Goal: Information Seeking & Learning: Learn about a topic

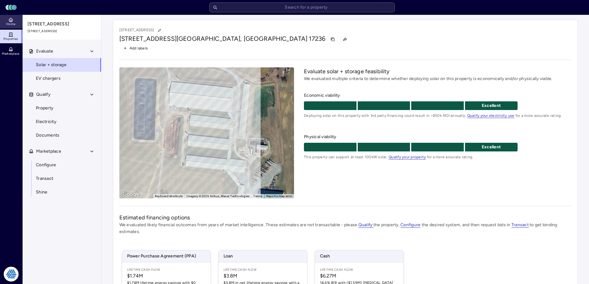
click at [12, 20] on icon at bounding box center [10, 19] width 5 height 5
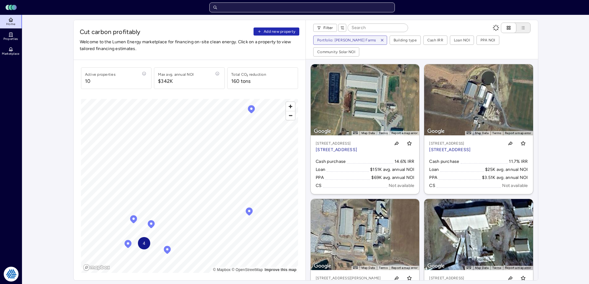
click at [283, 8] on input "text" at bounding box center [302, 7] width 186 height 10
click at [246, 10] on input "text" at bounding box center [302, 7] width 186 height 10
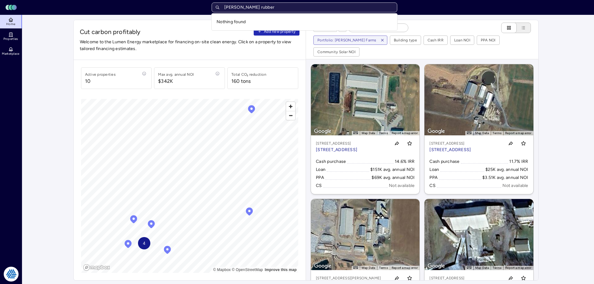
type input "[PERSON_NAME] rubber"
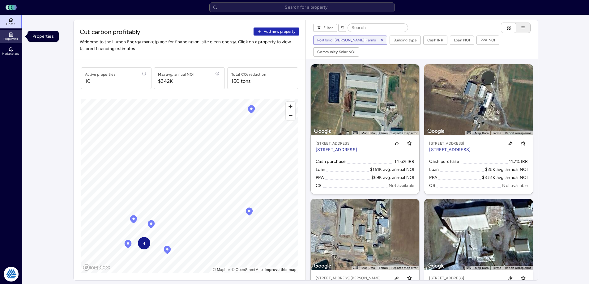
click at [14, 36] on link "Properties" at bounding box center [11, 37] width 23 height 14
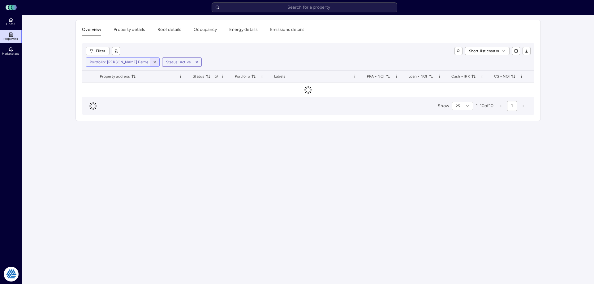
click at [153, 62] on icon "button" at bounding box center [154, 62] width 2 height 2
click at [459, 53] on button "toggle search" at bounding box center [458, 51] width 8 height 8
click at [422, 54] on input at bounding box center [412, 51] width 79 height 8
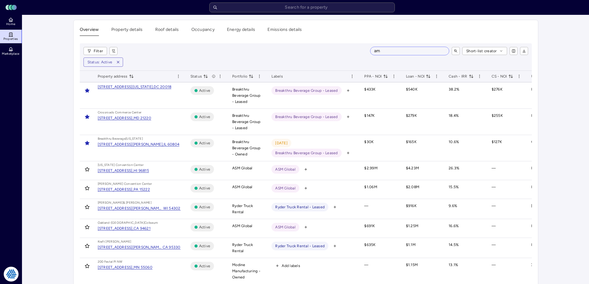
type input "a"
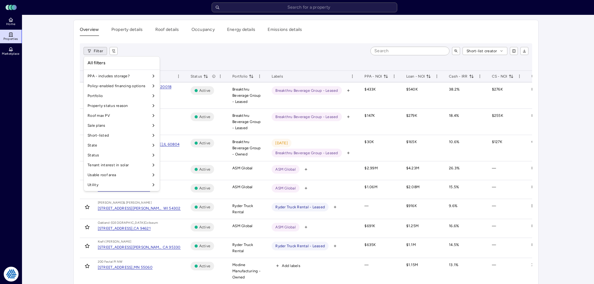
scroll to position [515, 0]
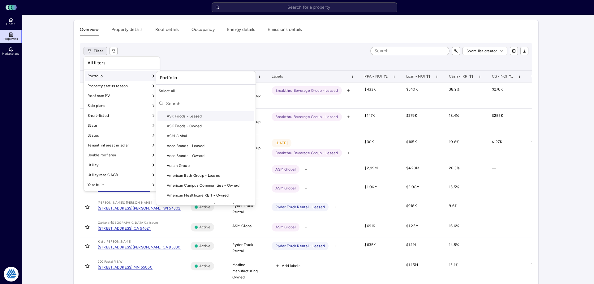
click at [189, 107] on input "text" at bounding box center [209, 104] width 87 height 10
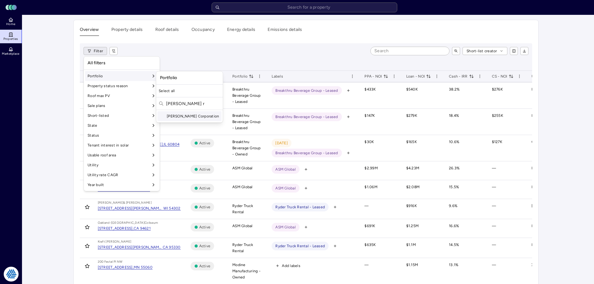
type input "[PERSON_NAME] r"
click at [177, 116] on div "[PERSON_NAME] Corporation" at bounding box center [189, 116] width 64 height 10
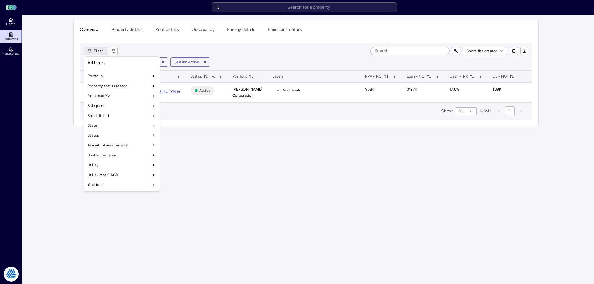
click at [261, 52] on html "Toggle Sidebar Lumen Energy Logo Home Properties Marketplace Tradition Energy […" at bounding box center [297, 142] width 594 height 284
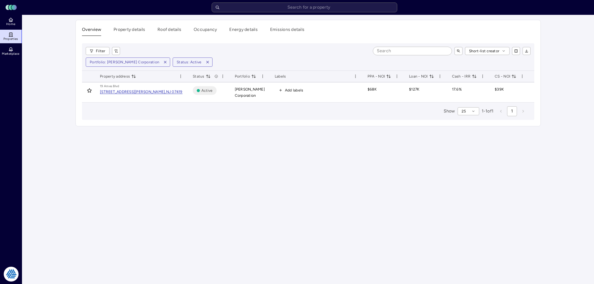
click at [260, 126] on div "Overview Property details Roof details Occupancy Energy details Emissions detai…" at bounding box center [308, 73] width 465 height 106
click at [245, 157] on main "Overview Property details Roof details Occupancy Energy details Emissions detai…" at bounding box center [308, 149] width 572 height 269
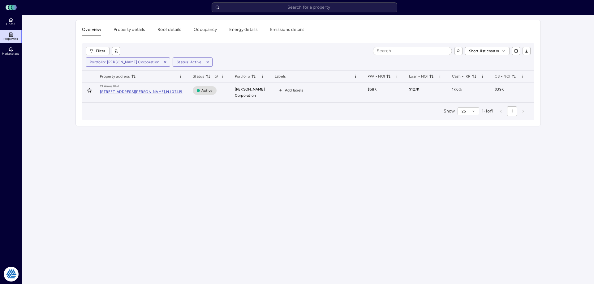
click at [129, 90] on div "[STREET_ADDRESS][PERSON_NAME]" at bounding box center [141, 89] width 83 height 11
click at [128, 92] on div "[STREET_ADDRESS][PERSON_NAME]," at bounding box center [133, 92] width 66 height 4
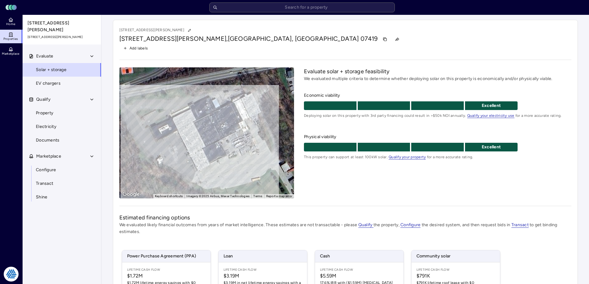
click at [325, 183] on div "Evaluate solar + storage feasibility We evaluated multiple criteria to determin…" at bounding box center [437, 132] width 267 height 131
drag, startPoint x: 389, startPoint y: 71, endPoint x: 325, endPoint y: 66, distance: 64.5
click at [325, 66] on div "[STREET_ADDRESS][PERSON_NAME][PERSON_NAME] Add labels ← Move left → Move right …" at bounding box center [345, 198] width 465 height 357
drag, startPoint x: 307, startPoint y: 72, endPoint x: 420, endPoint y: 69, distance: 112.9
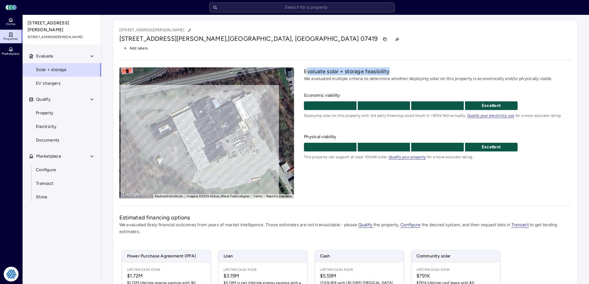
click at [420, 69] on h2 "Evaluate solar + storage feasibility" at bounding box center [437, 71] width 267 height 8
click at [420, 68] on h2 "Evaluate solar + storage feasibility" at bounding box center [437, 71] width 267 height 8
drag, startPoint x: 408, startPoint y: 69, endPoint x: 319, endPoint y: 70, distance: 89.7
click at [319, 70] on h2 "Evaluate solar + storage feasibility" at bounding box center [437, 71] width 267 height 8
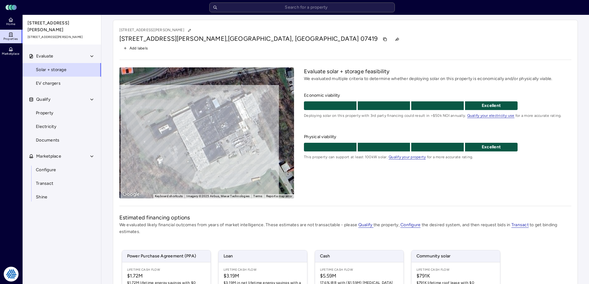
click at [319, 70] on h2 "Evaluate solar + storage feasibility" at bounding box center [437, 71] width 267 height 8
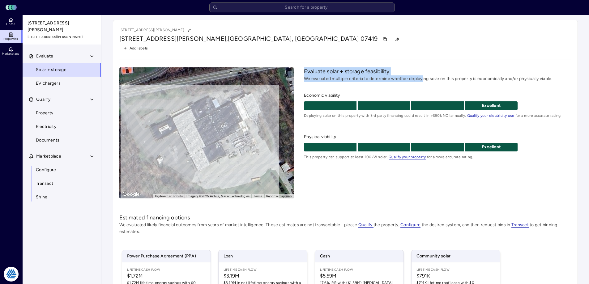
drag, startPoint x: 302, startPoint y: 70, endPoint x: 423, endPoint y: 77, distance: 121.7
click at [423, 77] on div "← Move left → Move right ↑ Move up ↓ Move down + Zoom in - Zoom out Home Jump l…" at bounding box center [345, 132] width 452 height 131
click at [423, 77] on p "We evaluated multiple criteria to determine whether deploying solar on this pro…" at bounding box center [437, 78] width 267 height 7
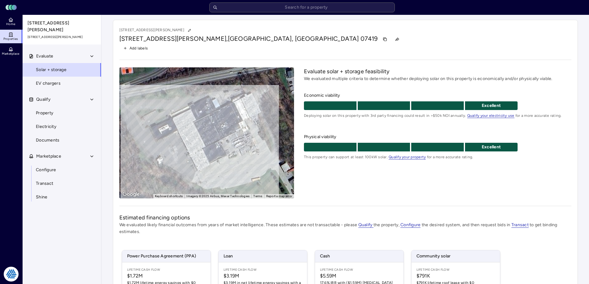
drag, startPoint x: 438, startPoint y: 71, endPoint x: 382, endPoint y: 69, distance: 56.0
click at [382, 69] on h2 "Evaluate solar + storage feasibility" at bounding box center [437, 71] width 267 height 8
drag, startPoint x: 379, startPoint y: 71, endPoint x: 460, endPoint y: 75, distance: 81.4
click at [460, 75] on div "Evaluate solar + storage feasibility We evaluated multiple criteria to determin…" at bounding box center [437, 74] width 267 height 15
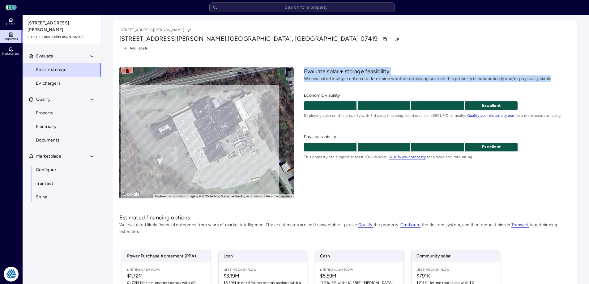
drag, startPoint x: 553, startPoint y: 77, endPoint x: 285, endPoint y: 65, distance: 268.1
click at [285, 65] on div "[STREET_ADDRESS][PERSON_NAME][PERSON_NAME] Add labels ← Move left → Move right …" at bounding box center [345, 198] width 465 height 357
click at [388, 75] on div "Evaluate solar + storage feasibility We evaluated multiple criteria to determin…" at bounding box center [437, 74] width 267 height 15
click at [366, 84] on div "Evaluate solar + storage feasibility We evaluated multiple criteria to determin…" at bounding box center [437, 113] width 267 height 93
drag, startPoint x: 353, startPoint y: 87, endPoint x: 283, endPoint y: 66, distance: 73.0
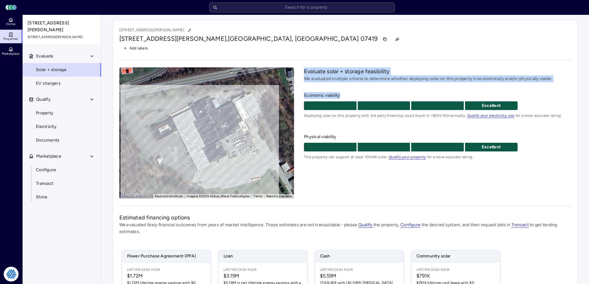
click at [283, 66] on div "[STREET_ADDRESS][PERSON_NAME][PERSON_NAME] Add labels ← Move left → Move right …" at bounding box center [345, 198] width 465 height 357
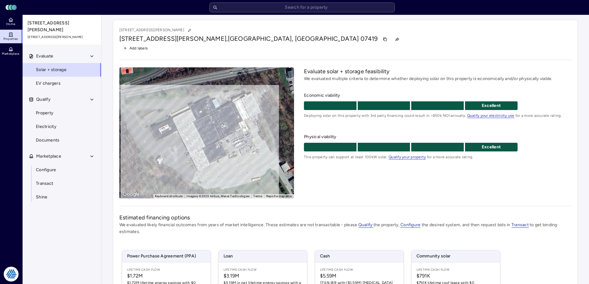
click at [311, 59] on div "[STREET_ADDRESS][PERSON_NAME][PERSON_NAME] Add labels ← Move left → Move right …" at bounding box center [345, 198] width 465 height 357
click at [359, 199] on div "Evaluate solar + storage feasibility We evaluated multiple criteria to determin…" at bounding box center [437, 132] width 267 height 131
click at [51, 228] on div "Evaluate Solar + storage EV chargers Qualify Property Electricity Documents Mar…" at bounding box center [62, 174] width 79 height 250
